Goal: Use online tool/utility: Utilize a website feature to perform a specific function

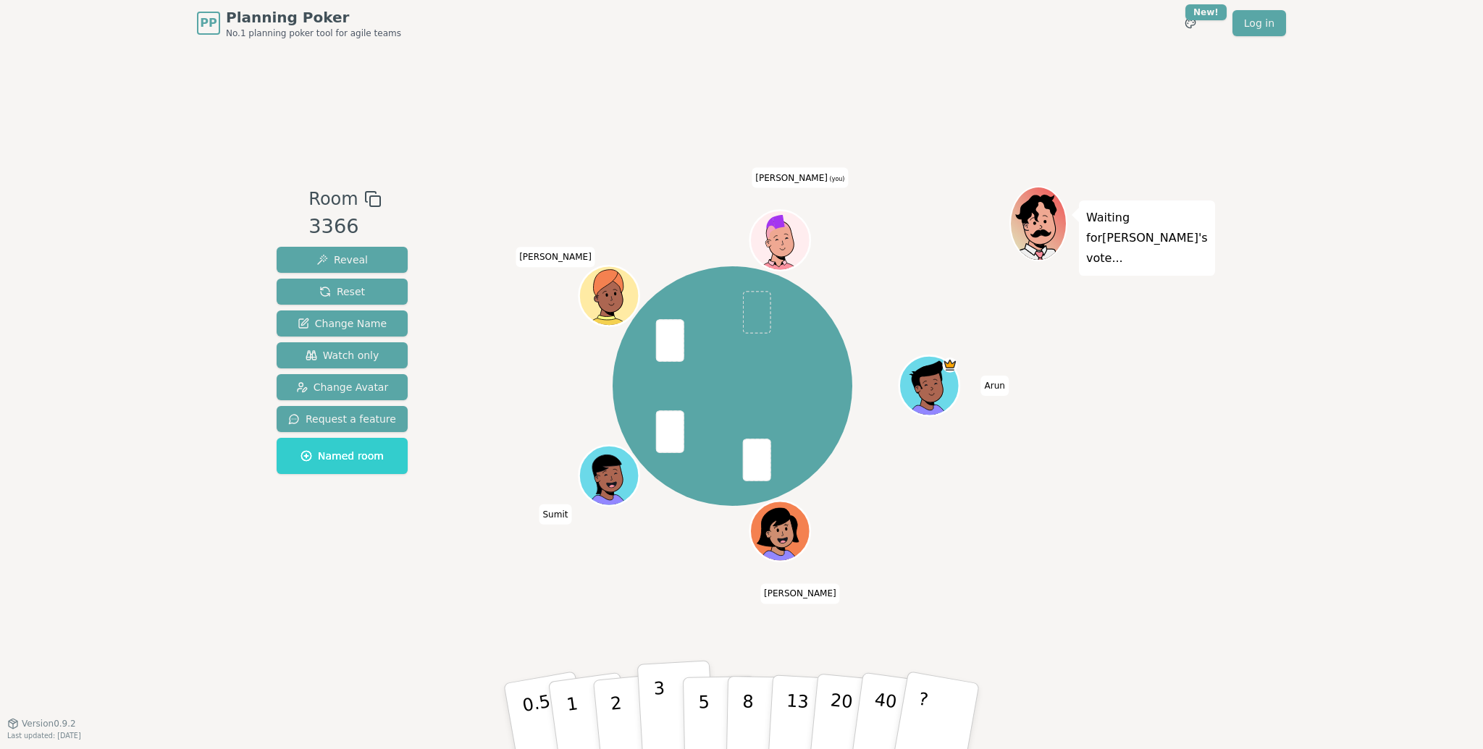
click at [654, 713] on button "3" at bounding box center [676, 716] width 79 height 113
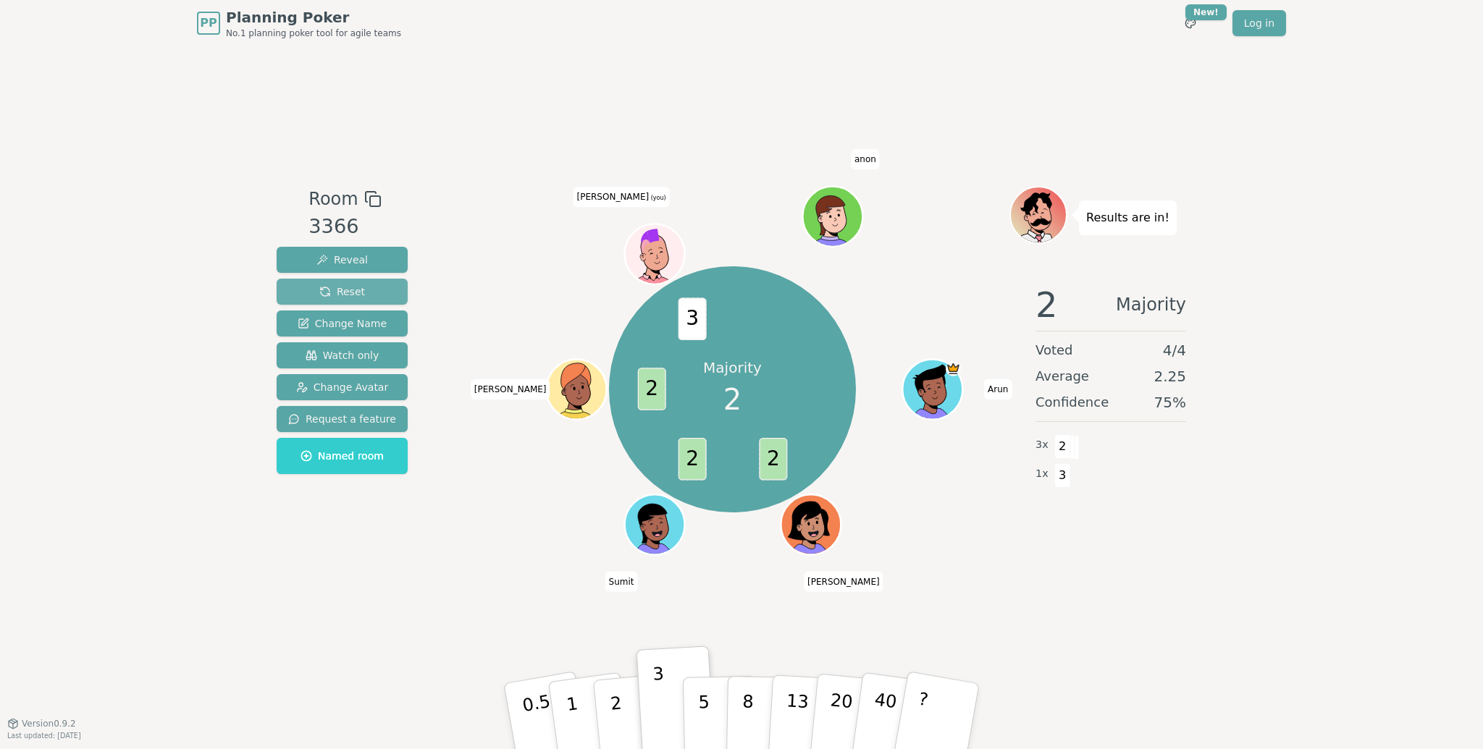
click at [347, 291] on span "Reset" at bounding box center [342, 292] width 46 height 14
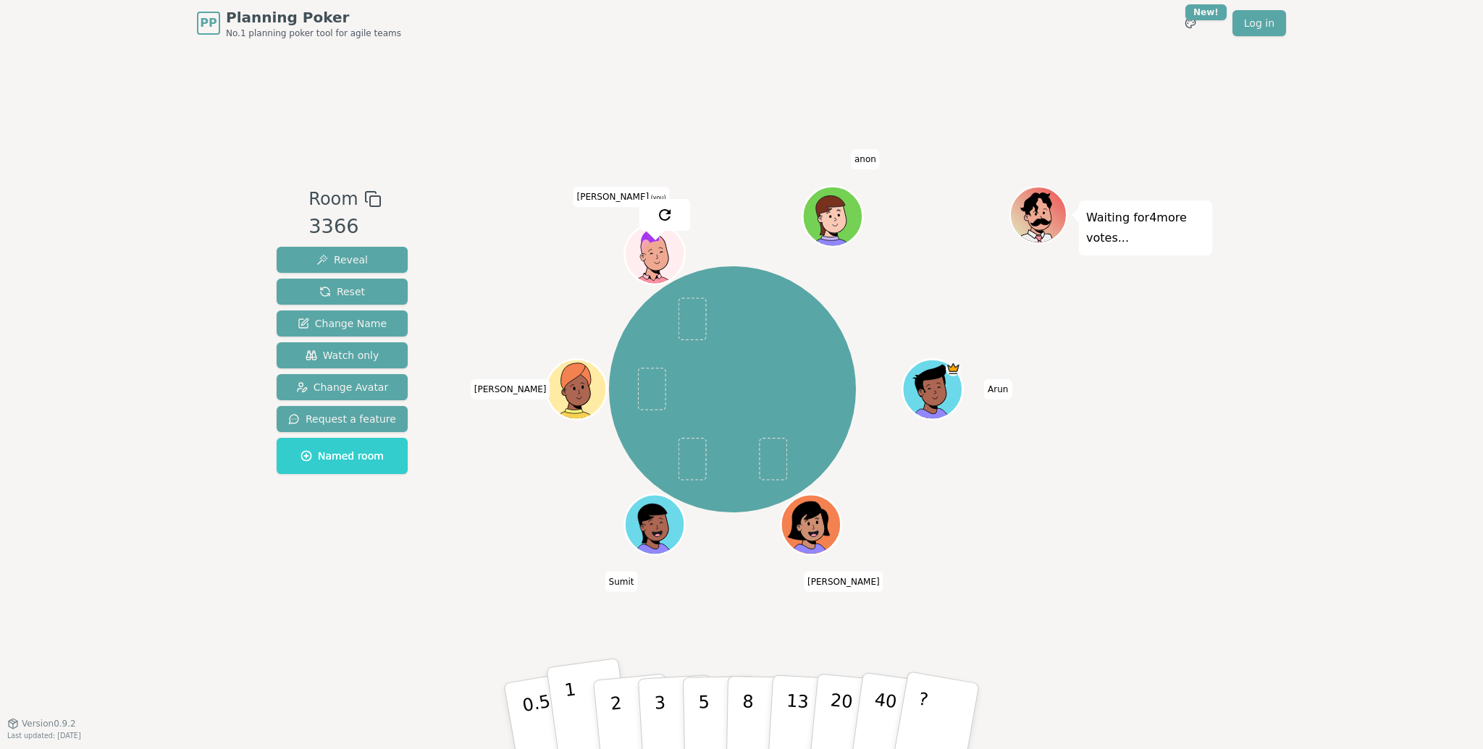
click at [570, 700] on p "1" at bounding box center [574, 718] width 22 height 79
click at [614, 705] on p "2" at bounding box center [617, 718] width 19 height 79
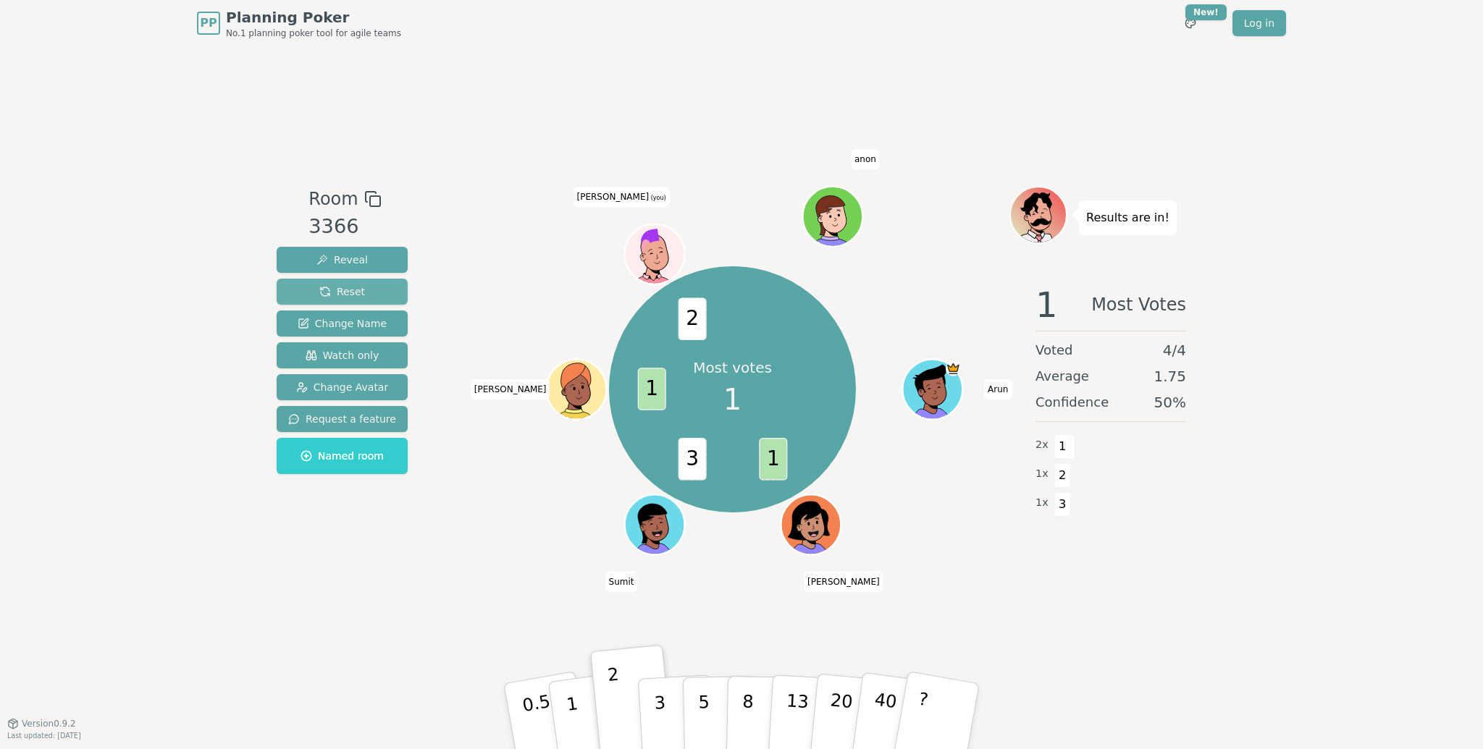
click at [324, 290] on span "Reset" at bounding box center [342, 292] width 46 height 14
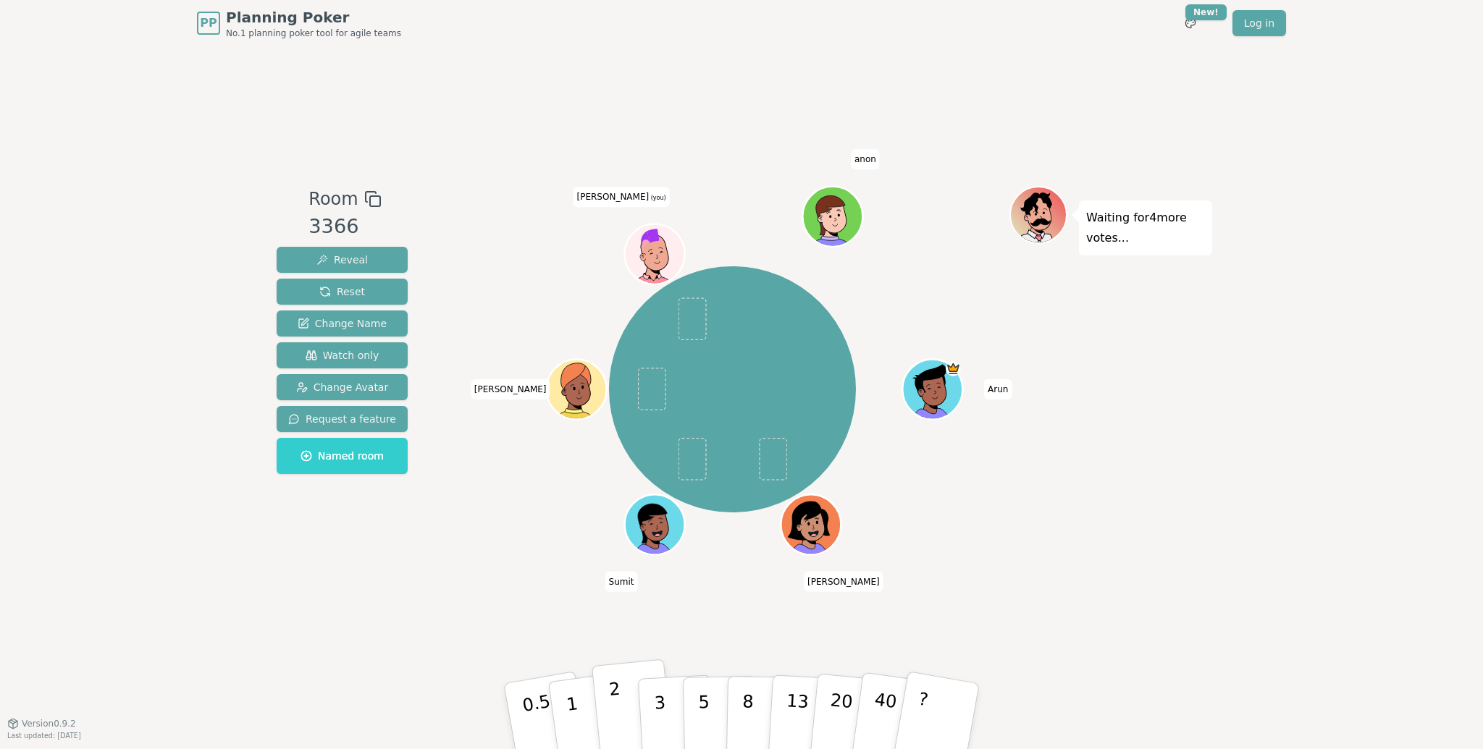
click at [613, 702] on p "2" at bounding box center [617, 718] width 19 height 79
click at [652, 705] on button "3" at bounding box center [676, 716] width 79 height 113
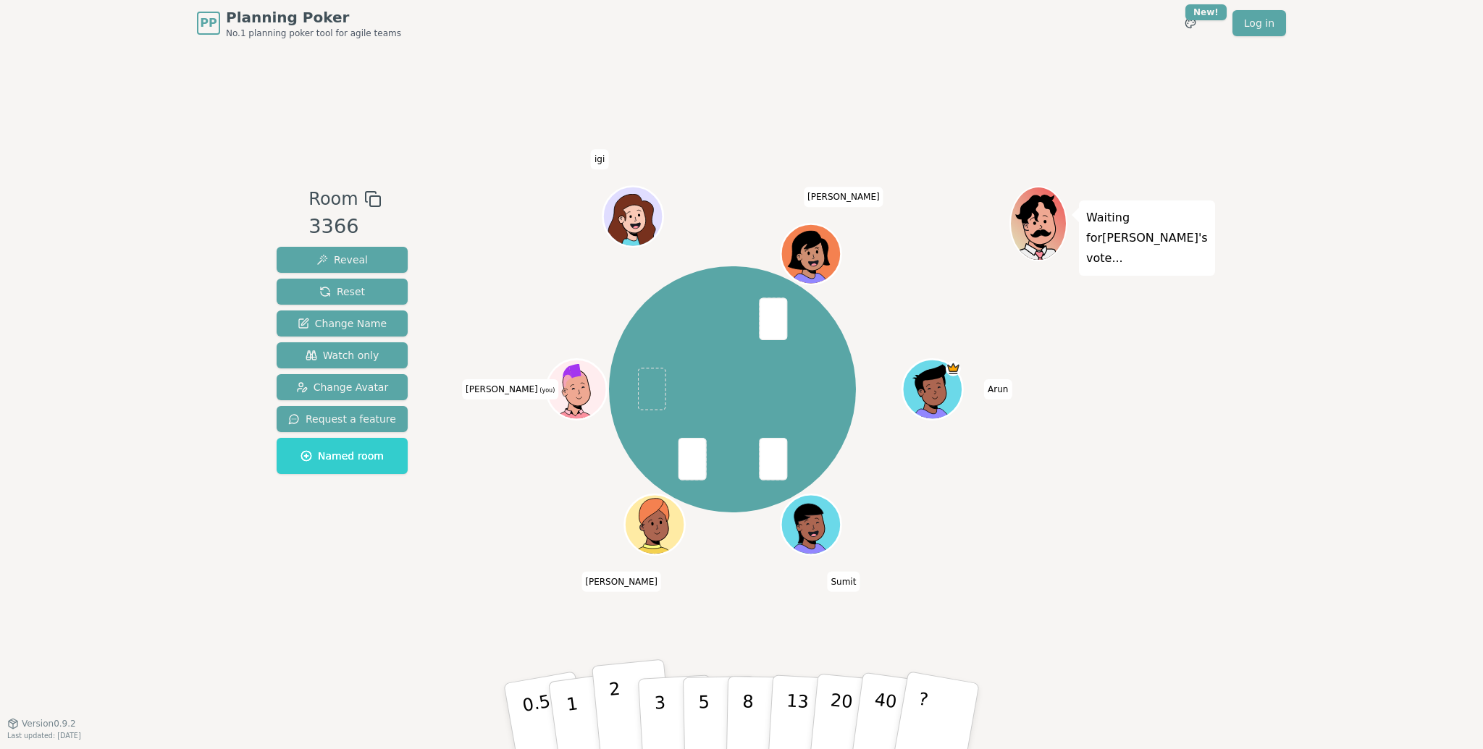
click at [617, 722] on p "2" at bounding box center [617, 718] width 19 height 79
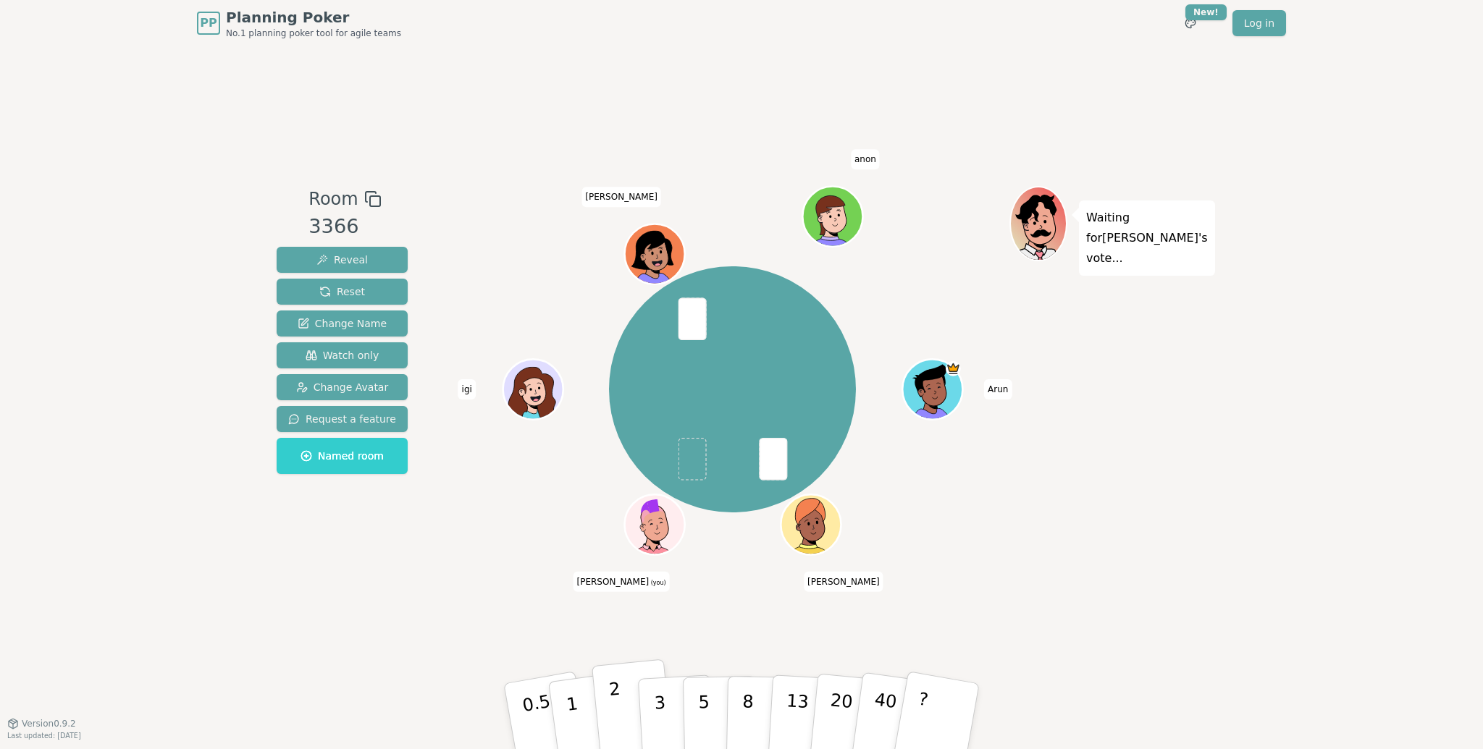
click at [619, 716] on p "2" at bounding box center [617, 718] width 19 height 79
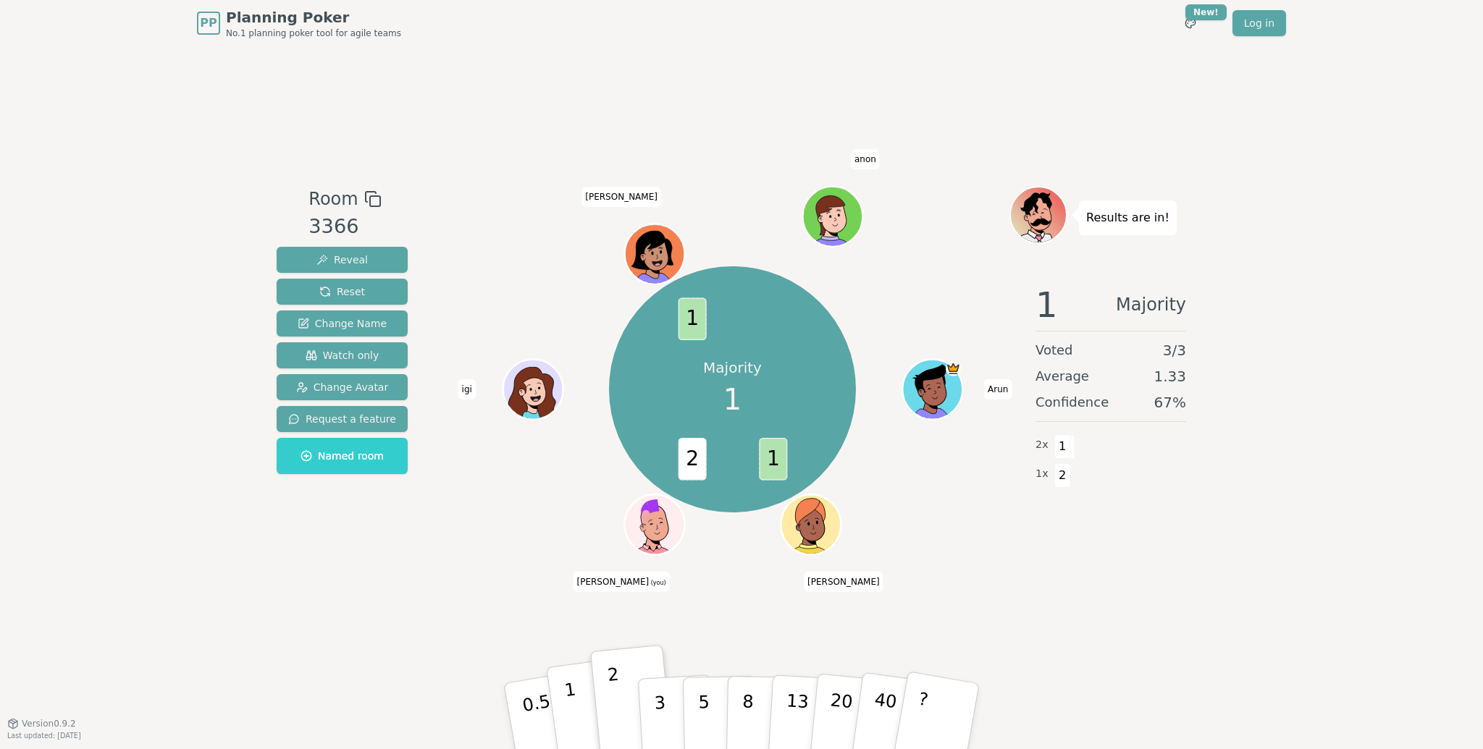
click at [573, 704] on p "1" at bounding box center [574, 718] width 22 height 79
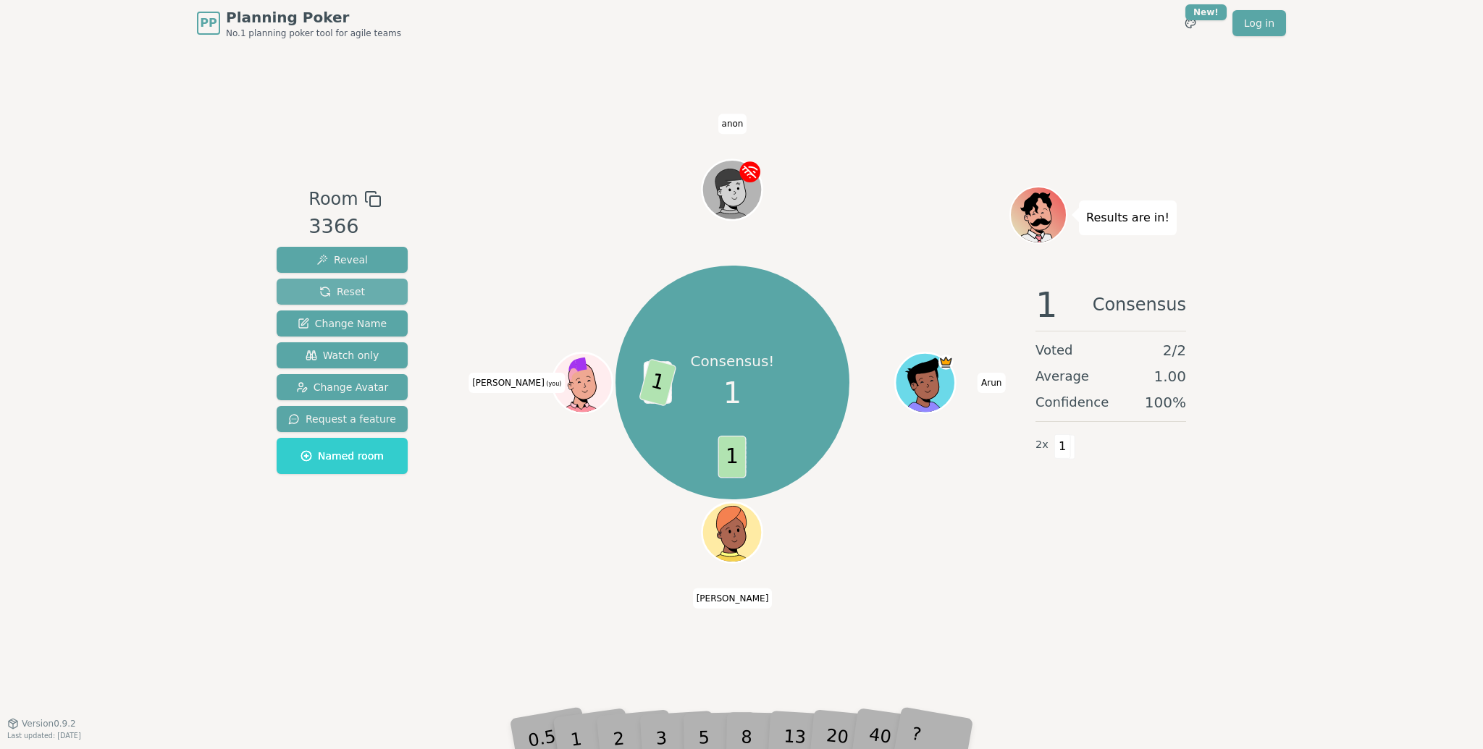
click at [351, 293] on span "Reset" at bounding box center [342, 292] width 46 height 14
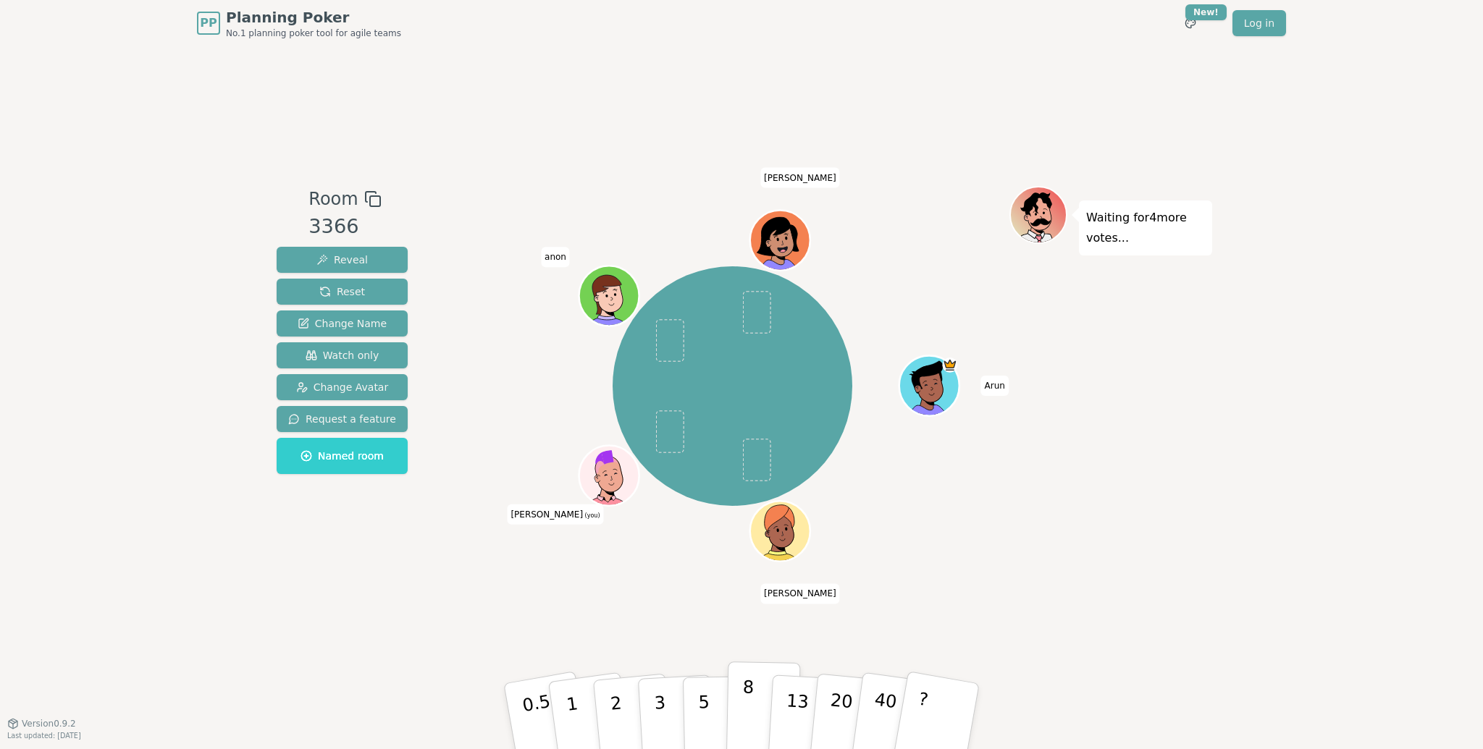
click at [749, 704] on p "8" at bounding box center [747, 716] width 12 height 78
